Goal: Task Accomplishment & Management: Manage account settings

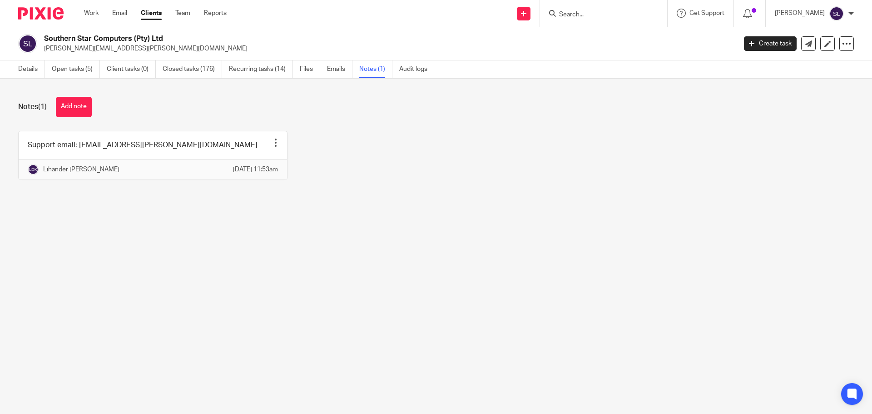
click at [611, 12] on input "Search" at bounding box center [599, 15] width 82 height 8
type input "ajm"
click at [601, 37] on link at bounding box center [634, 39] width 154 height 21
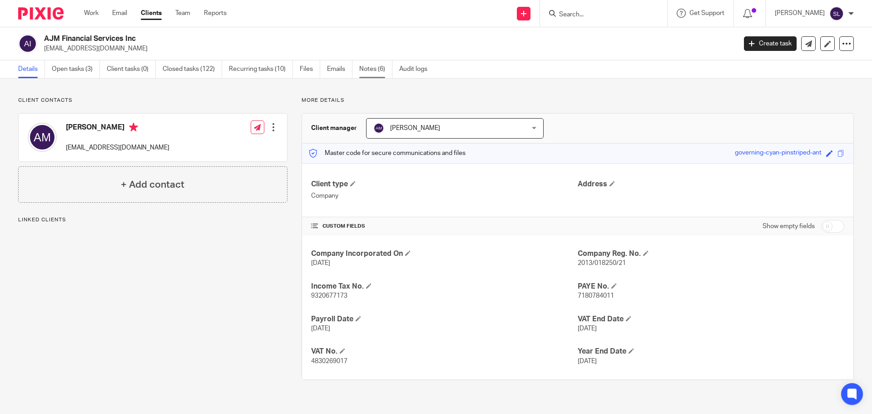
click at [379, 60] on link "Notes (6)" at bounding box center [375, 69] width 33 height 18
click at [375, 73] on link "Notes (6)" at bounding box center [375, 69] width 33 height 18
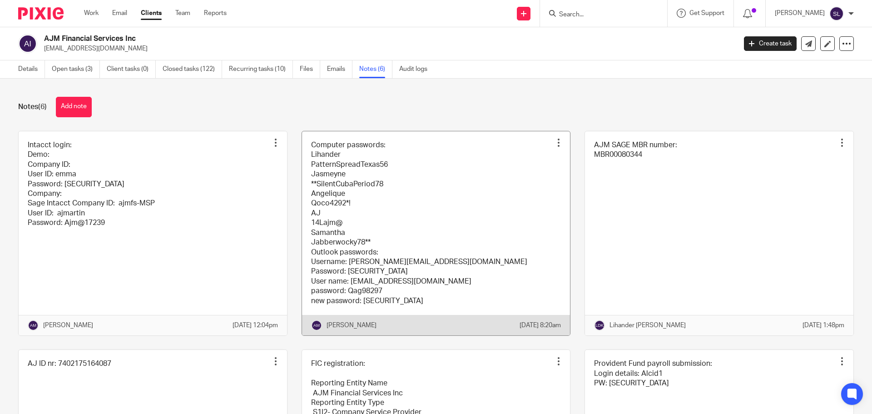
click at [367, 299] on link at bounding box center [436, 233] width 269 height 204
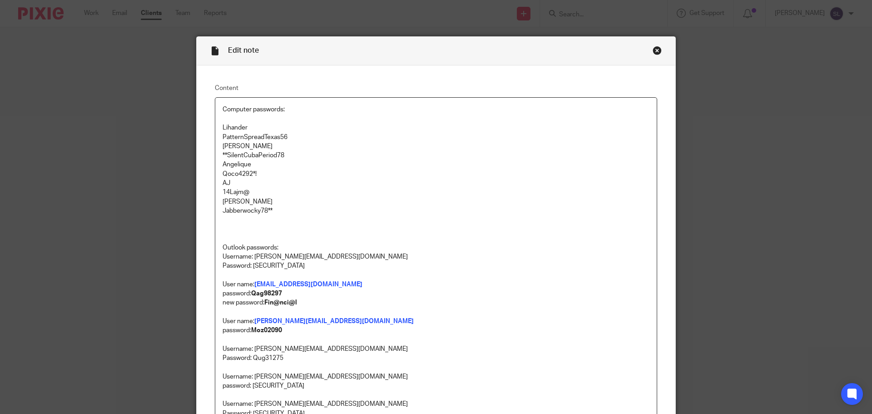
click at [275, 211] on p "Jabberwocky78**" at bounding box center [436, 210] width 427 height 9
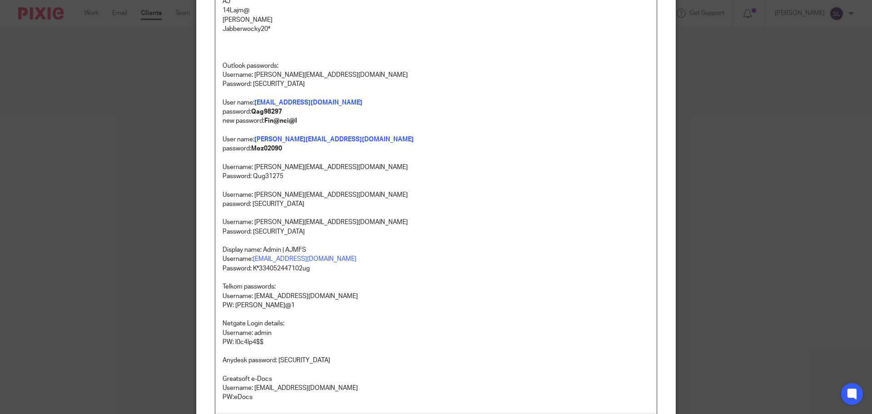
scroll to position [294, 0]
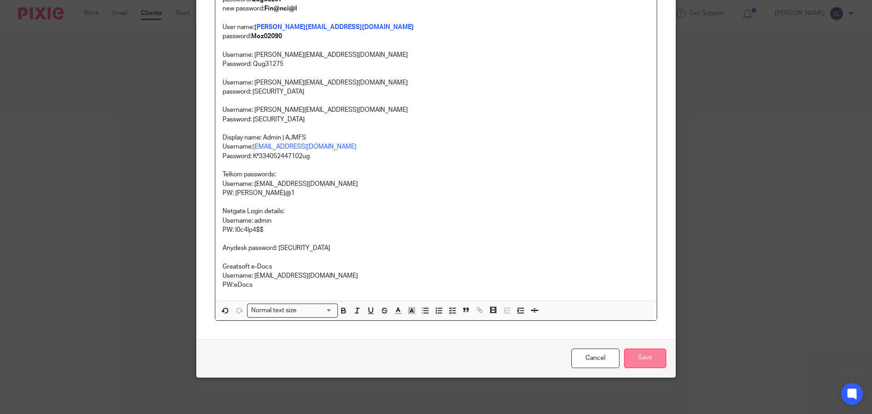
click at [644, 358] on input "Save" at bounding box center [645, 358] width 42 height 20
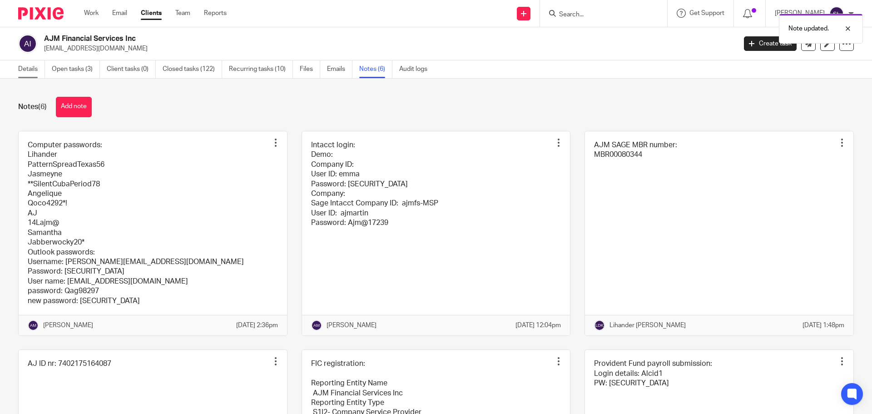
click at [35, 69] on link "Details" at bounding box center [31, 69] width 27 height 18
